Goal: Navigation & Orientation: Find specific page/section

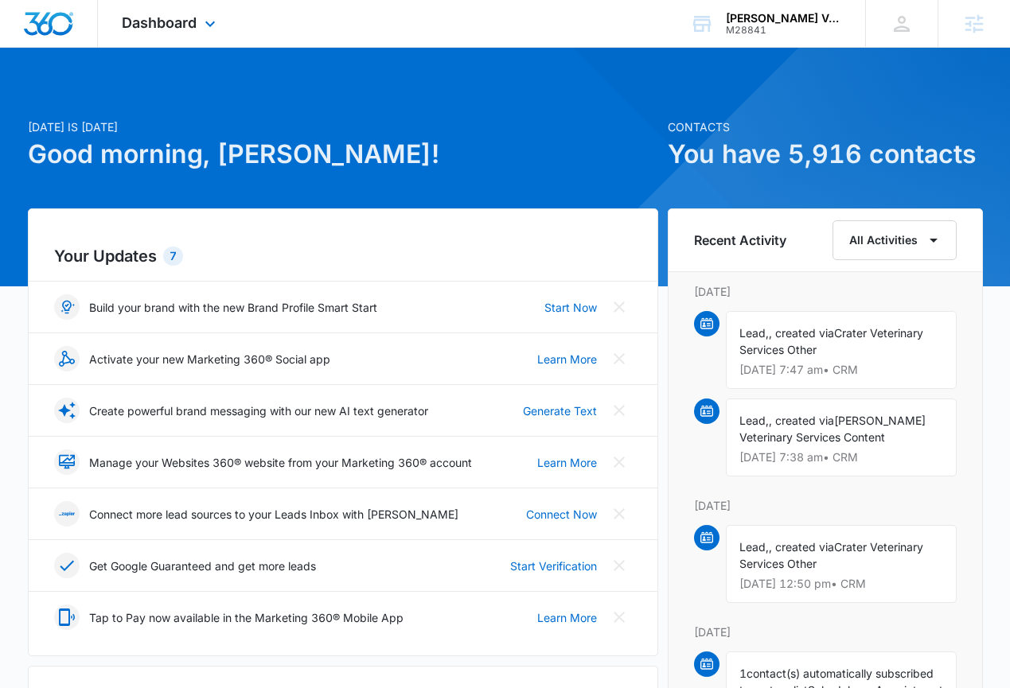
click at [185, 10] on div "Dashboard Apps Reputation Websites Forms CRM Email Social Shop Content Ads Inte…" at bounding box center [171, 23] width 146 height 47
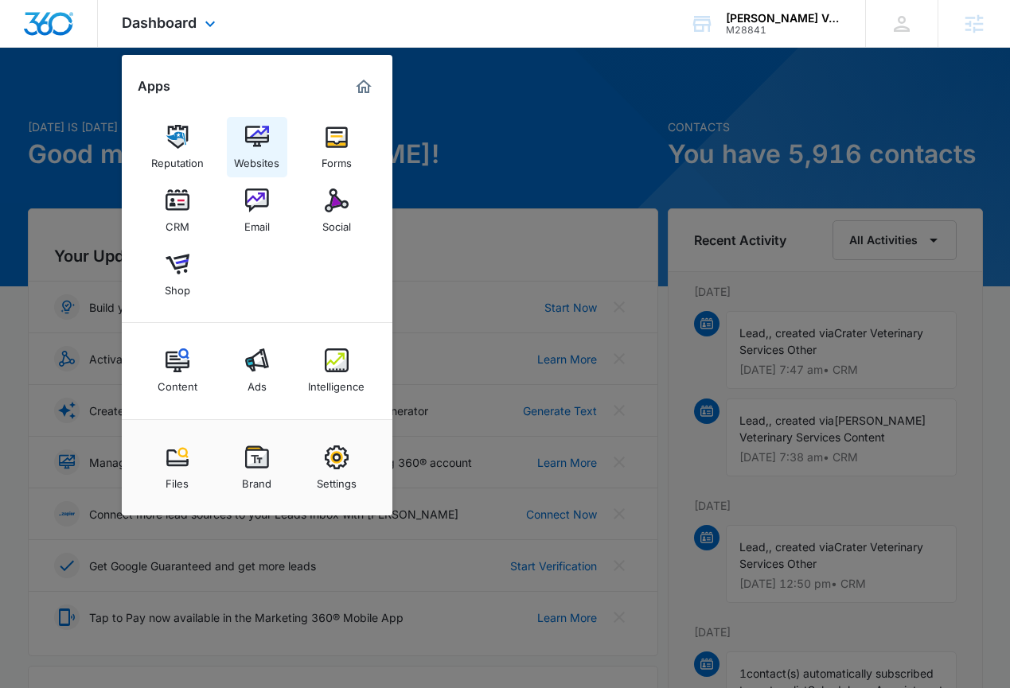
click at [248, 133] on img at bounding box center [257, 137] width 24 height 24
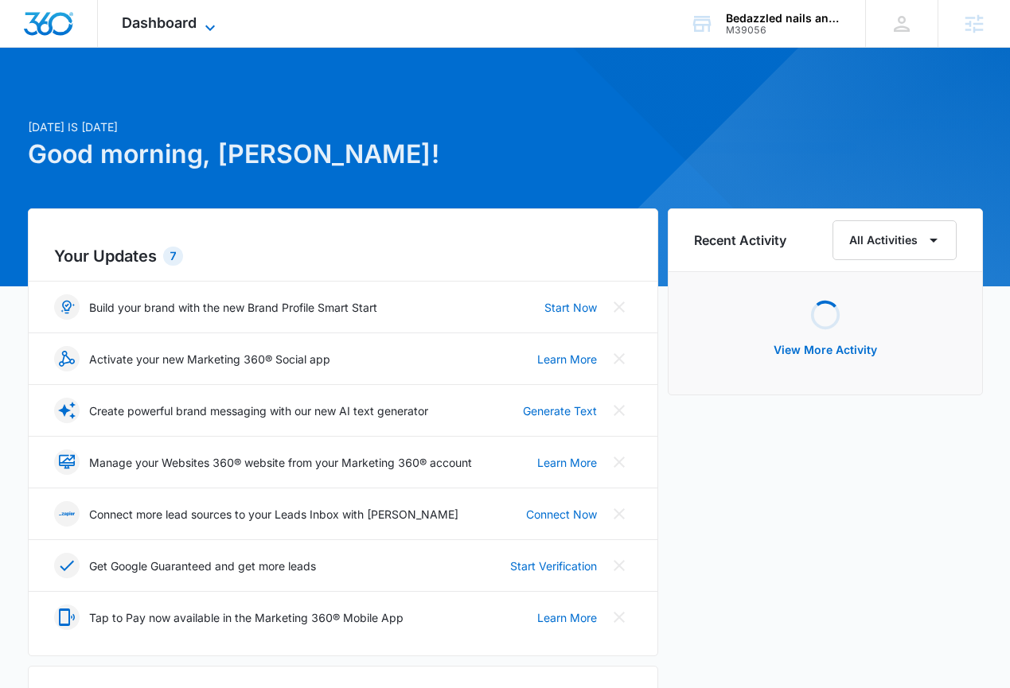
click at [189, 14] on span "Dashboard" at bounding box center [159, 22] width 75 height 17
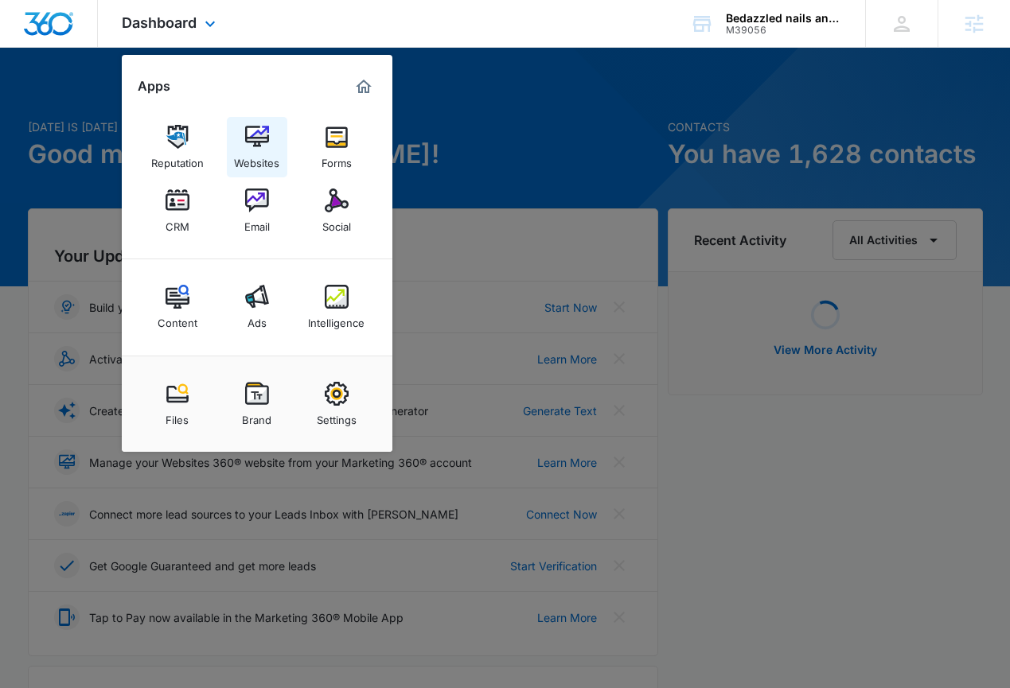
click at [262, 139] on img at bounding box center [257, 137] width 24 height 24
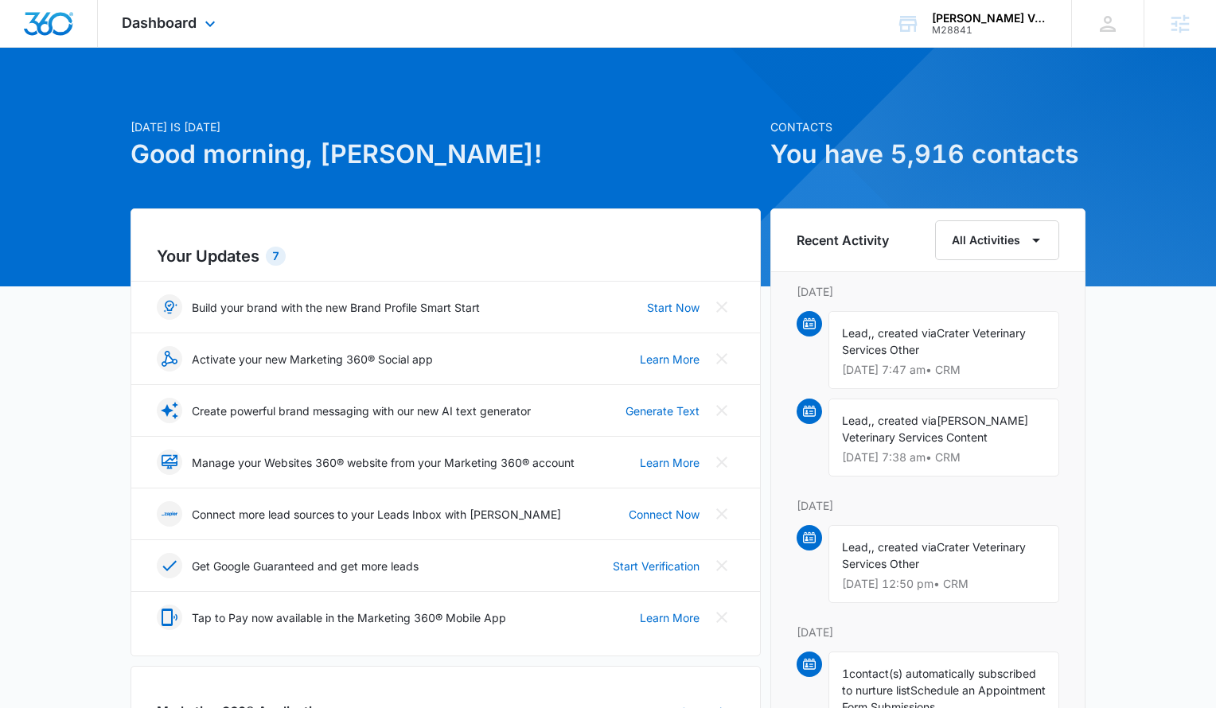
click at [183, 38] on div "Dashboard Apps Reputation Websites Forms CRM Email Social Shop Content Ads Inte…" at bounding box center [171, 23] width 146 height 47
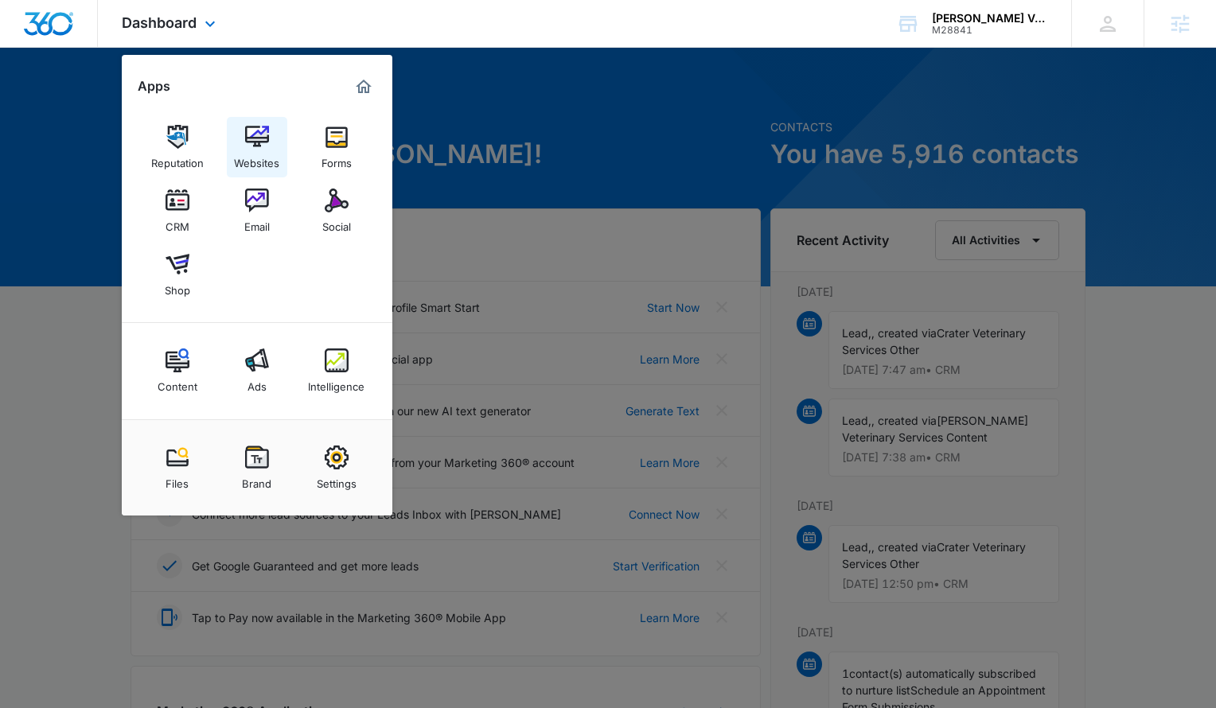
click at [251, 146] on img at bounding box center [257, 137] width 24 height 24
